Goal: Communication & Community: Participate in discussion

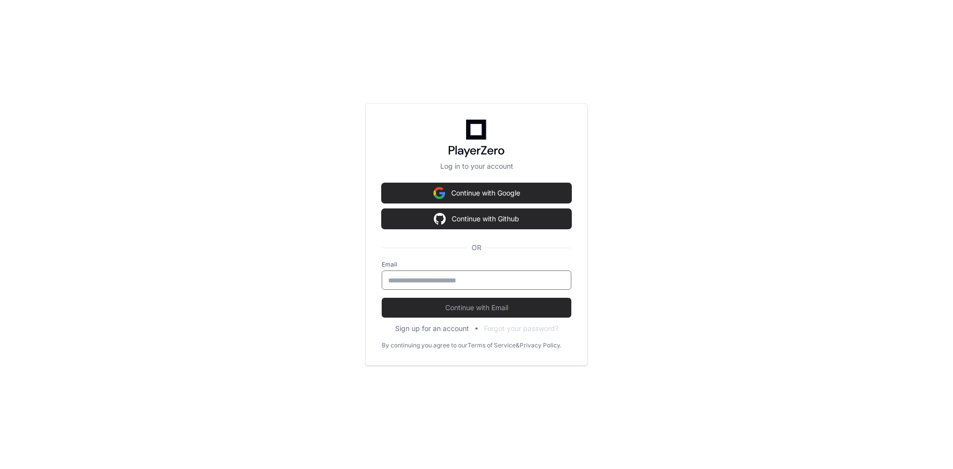
click at [419, 275] on input "email" at bounding box center [476, 280] width 177 height 10
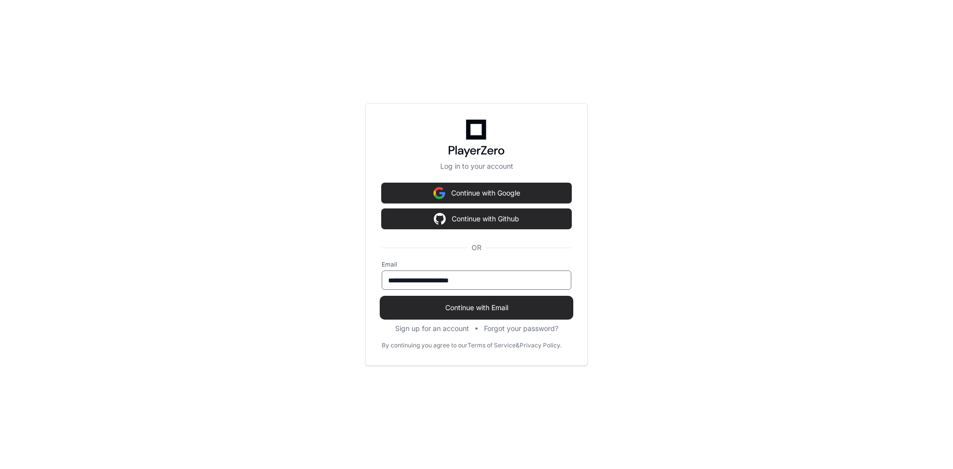
type input "**********"
click at [437, 306] on span "Continue with Email" at bounding box center [477, 308] width 190 height 10
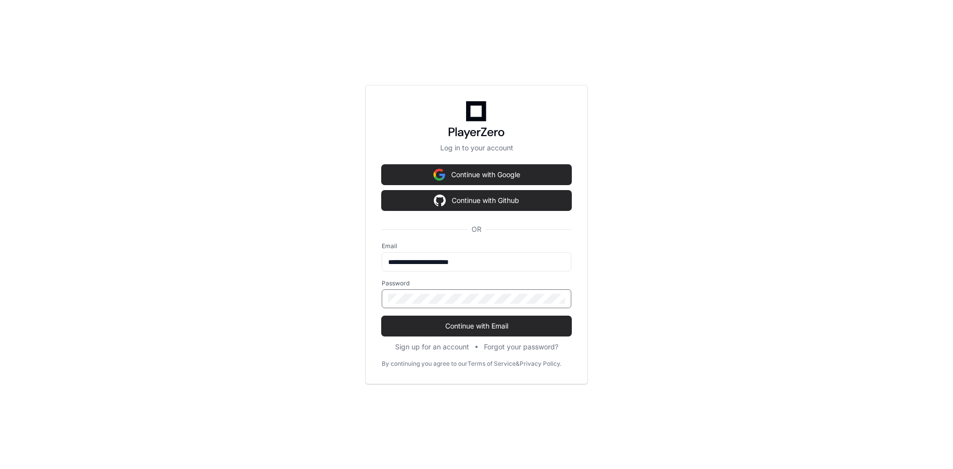
click at [433, 290] on div at bounding box center [477, 298] width 190 height 19
click at [382, 316] on button "Continue with Email" at bounding box center [477, 326] width 190 height 20
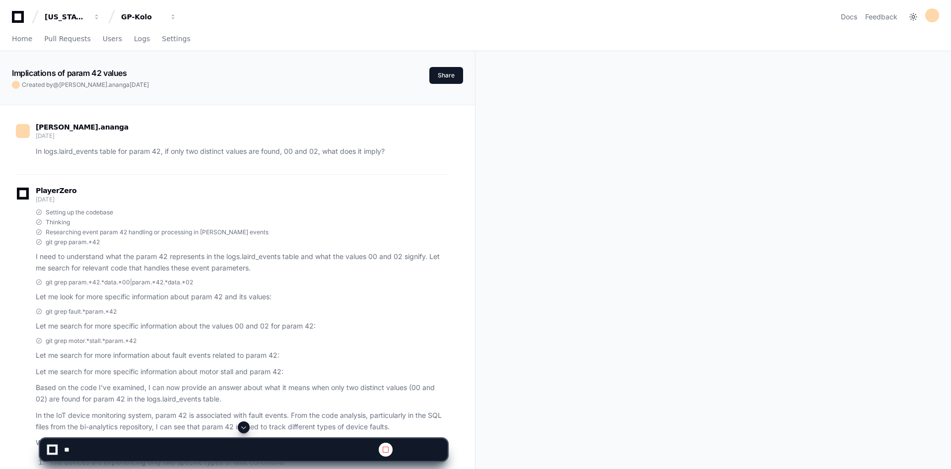
click at [244, 426] on span at bounding box center [244, 427] width 8 height 8
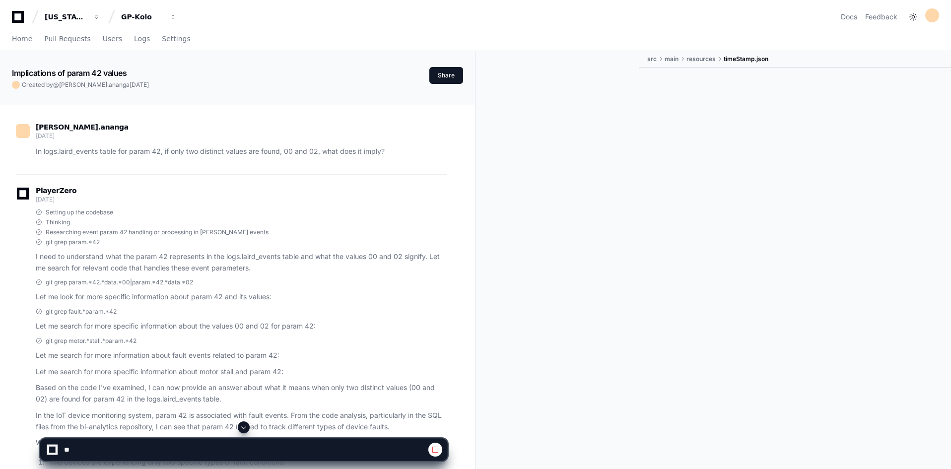
click at [245, 426] on span at bounding box center [244, 427] width 8 height 8
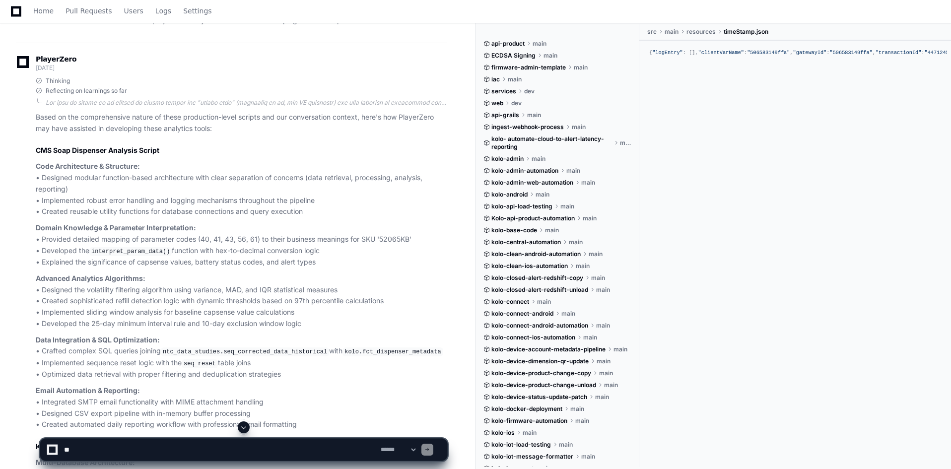
click at [244, 426] on span at bounding box center [244, 427] width 8 height 8
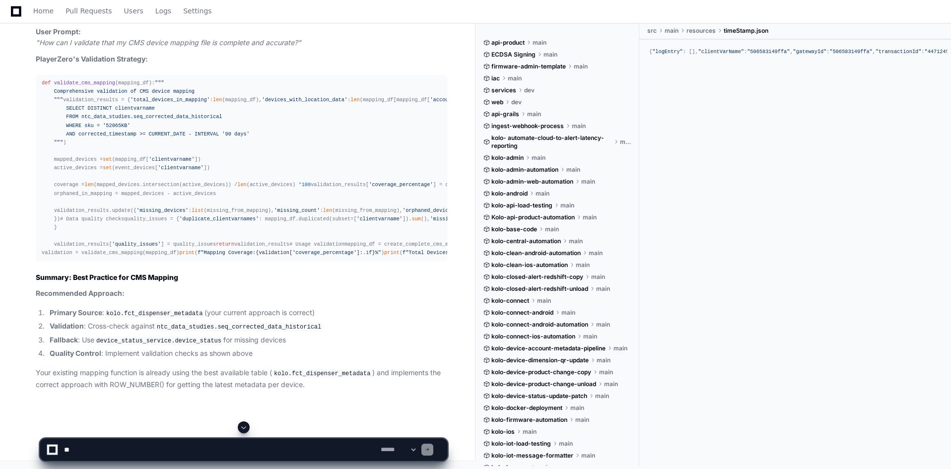
scroll to position [68613, 0]
click at [192, 447] on textarea at bounding box center [220, 450] width 317 height 22
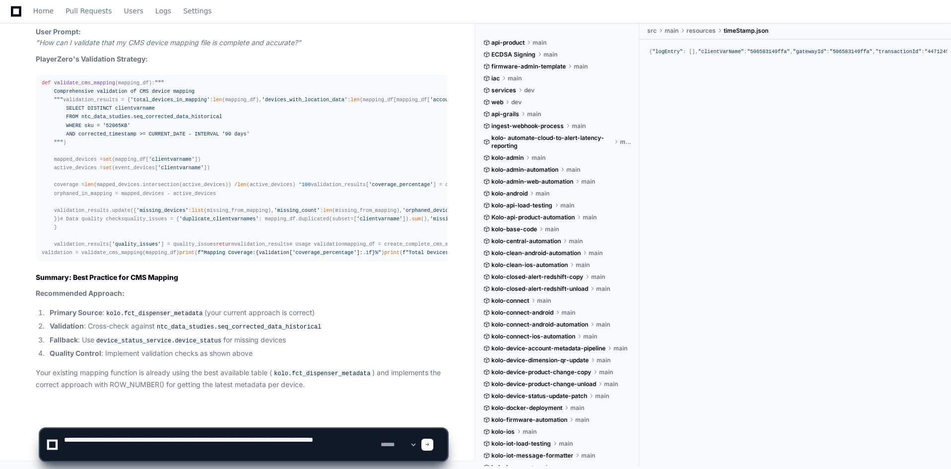
type textarea "**********"
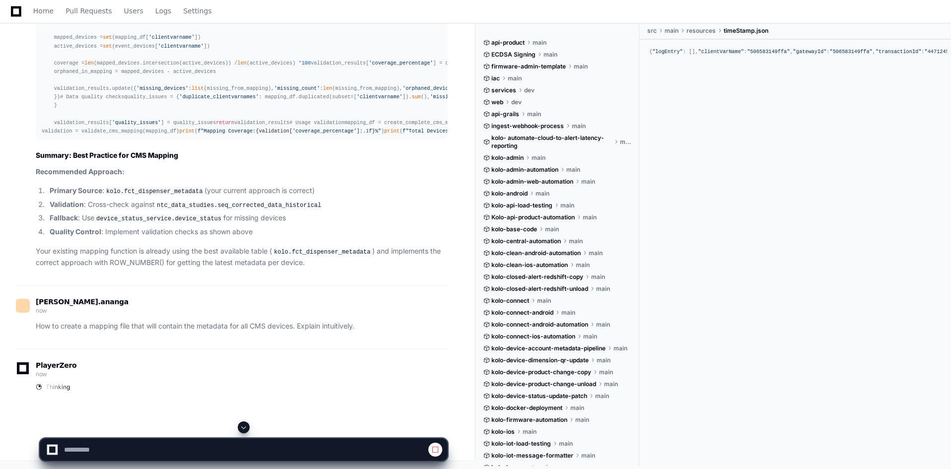
scroll to position [67105, 0]
click at [243, 428] on span at bounding box center [244, 427] width 8 height 8
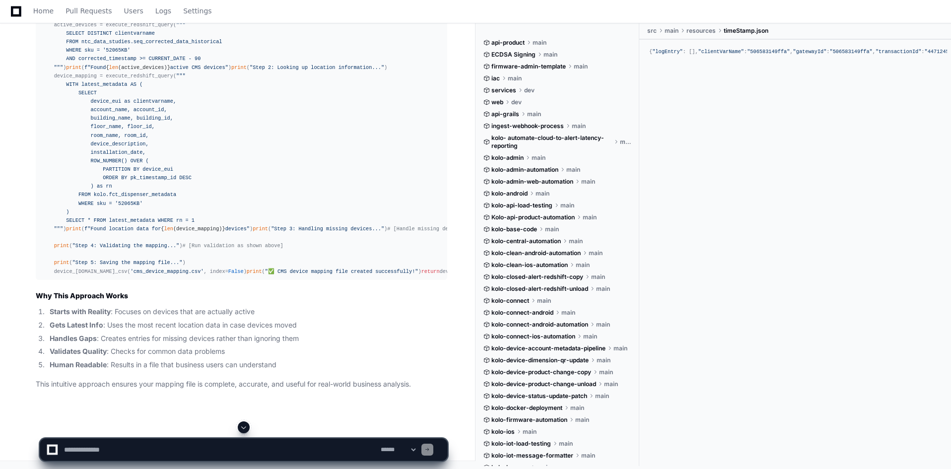
scroll to position [71614, 0]
click at [173, 455] on textarea at bounding box center [220, 450] width 317 height 22
type textarea "**********"
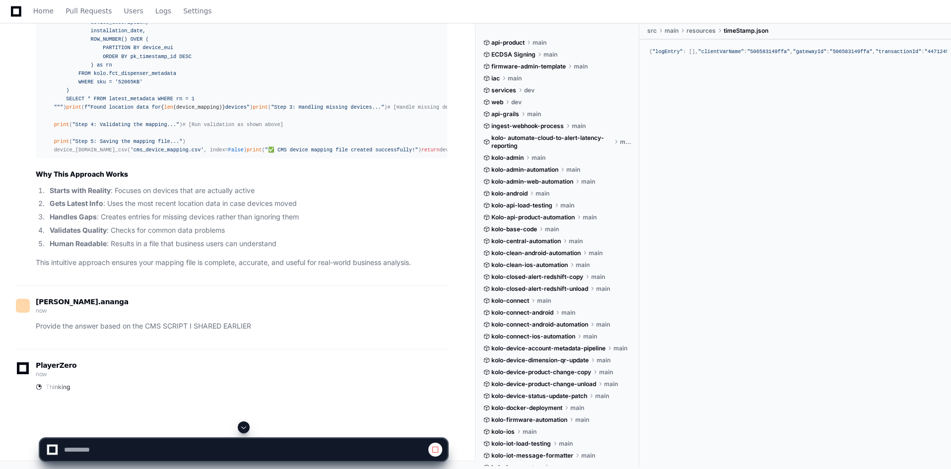
scroll to position [70105, 0]
click at [244, 431] on span at bounding box center [244, 427] width 8 height 8
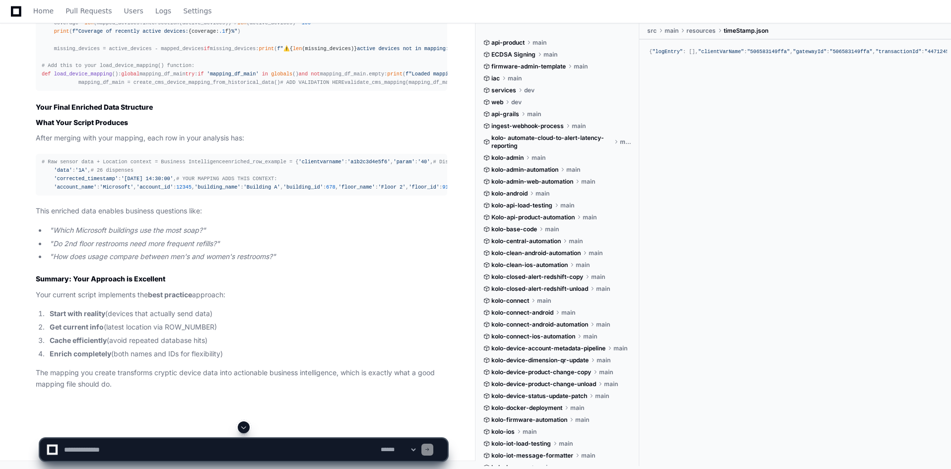
scroll to position [73897, 0]
click at [93, 450] on textarea at bounding box center [220, 450] width 317 height 22
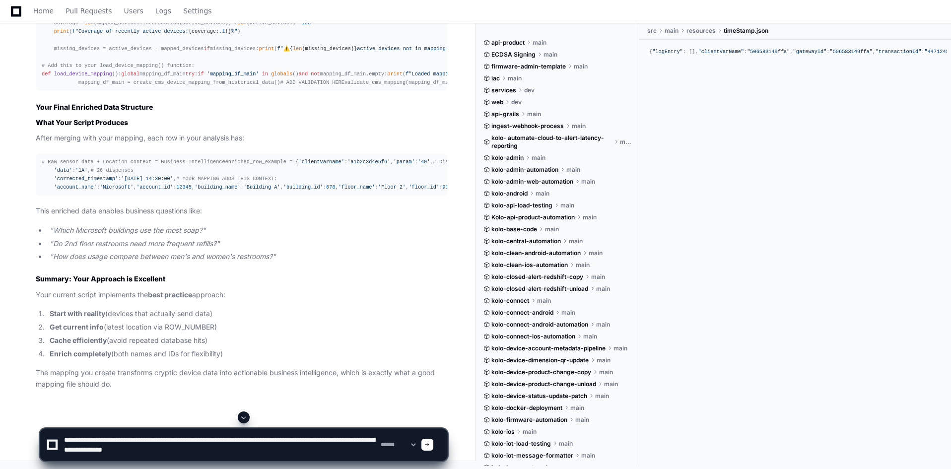
type textarea "**********"
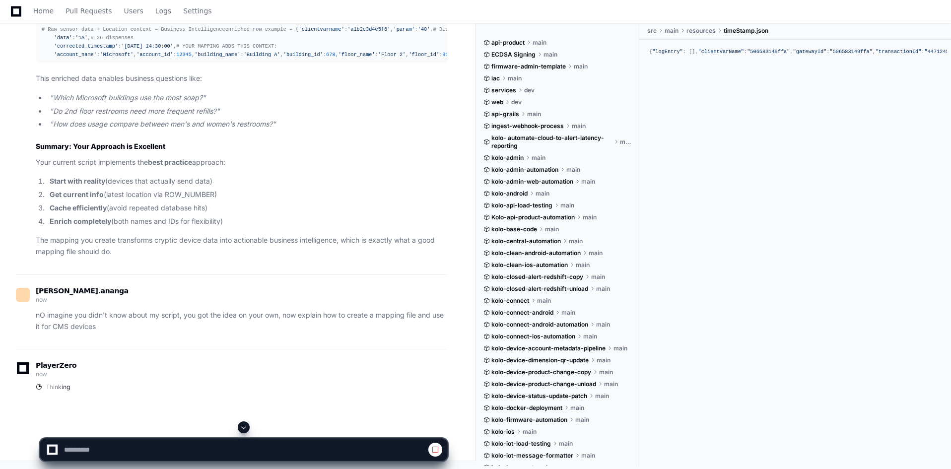
scroll to position [72388, 0]
click at [244, 432] on button at bounding box center [244, 427] width 12 height 12
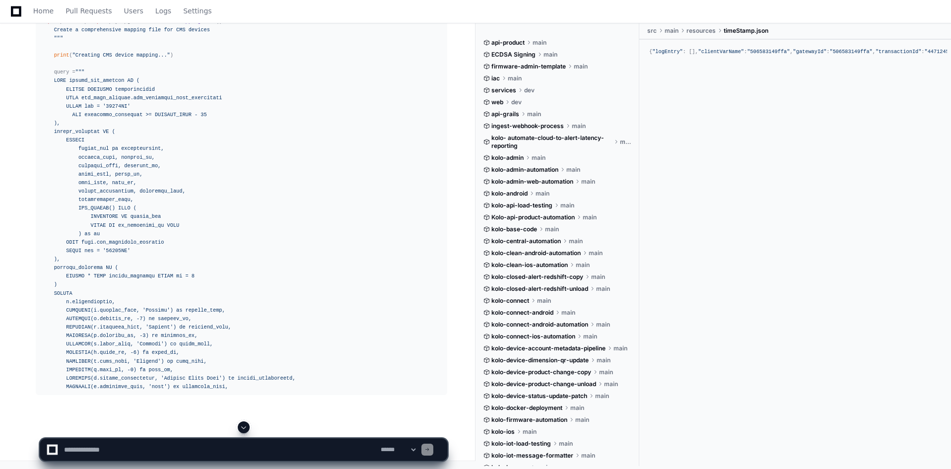
scroll to position [75479, 0]
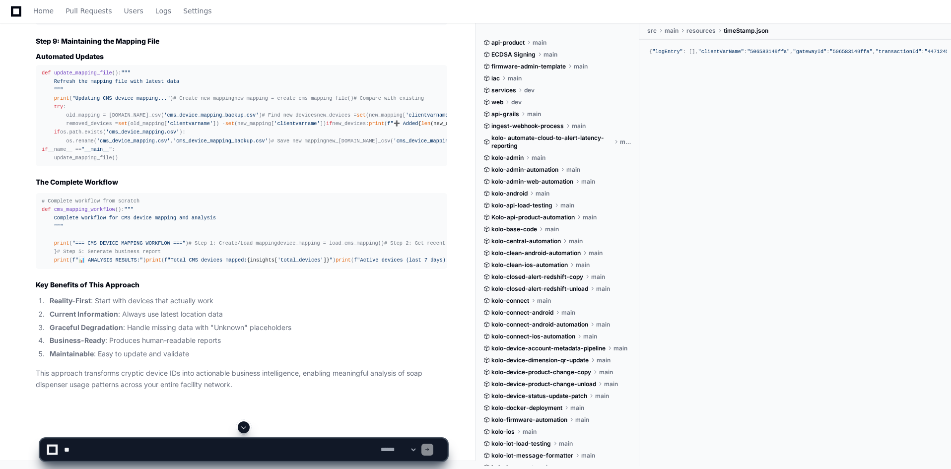
scroll to position [75281, 0]
